Goal: Transaction & Acquisition: Download file/media

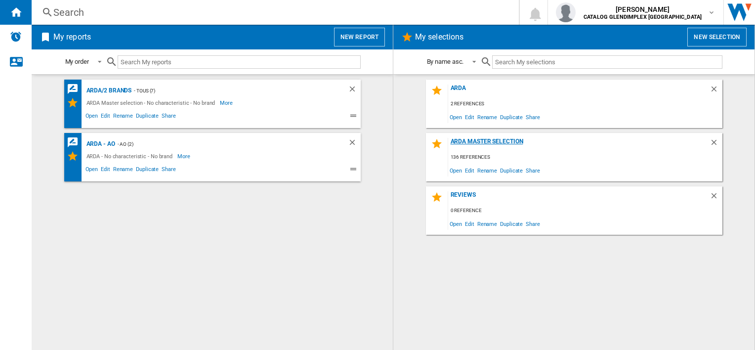
click at [466, 142] on div "ARDA Master selection" at bounding box center [578, 144] width 261 height 13
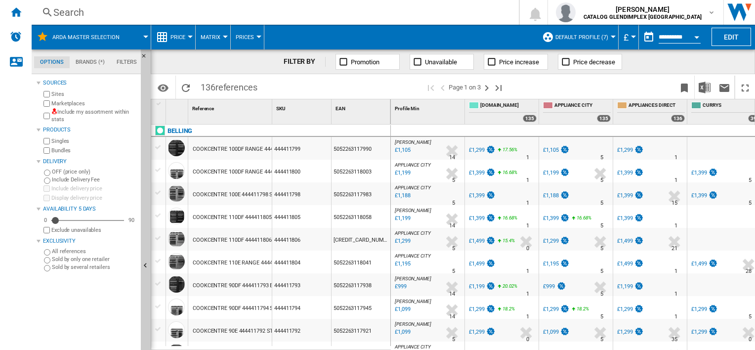
click at [183, 38] on span "Price" at bounding box center [177, 37] width 15 height 6
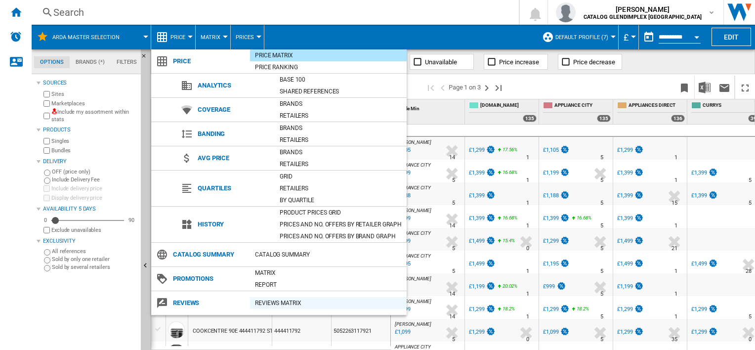
click at [279, 300] on div "REVIEWS Matrix" at bounding box center [328, 303] width 157 height 10
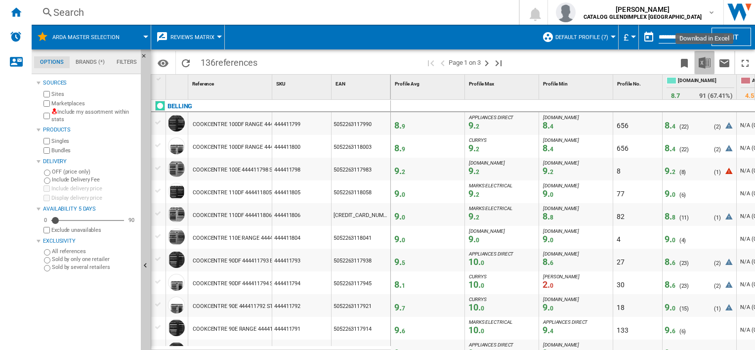
click at [705, 62] on img "Download in Excel" at bounding box center [704, 63] width 12 height 12
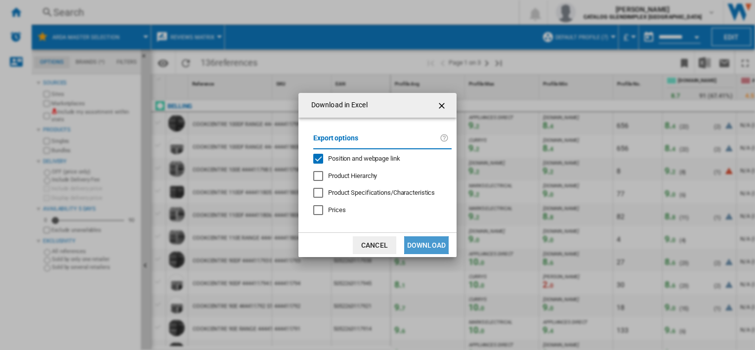
click at [421, 245] on button "Download" at bounding box center [426, 245] width 44 height 18
